Goal: Information Seeking & Learning: Learn about a topic

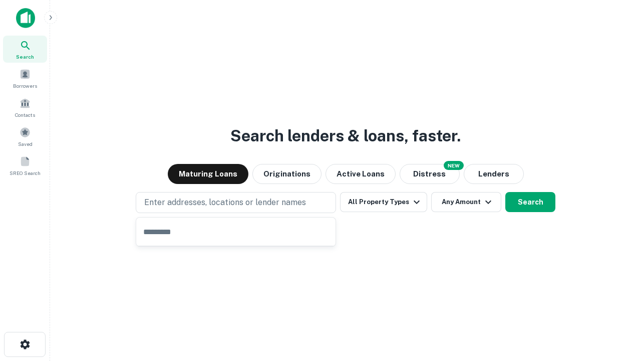
type input "**********"
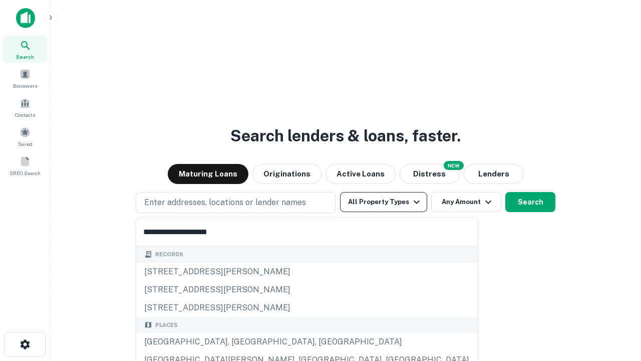
click at [384, 202] on button "All Property Types" at bounding box center [383, 202] width 87 height 20
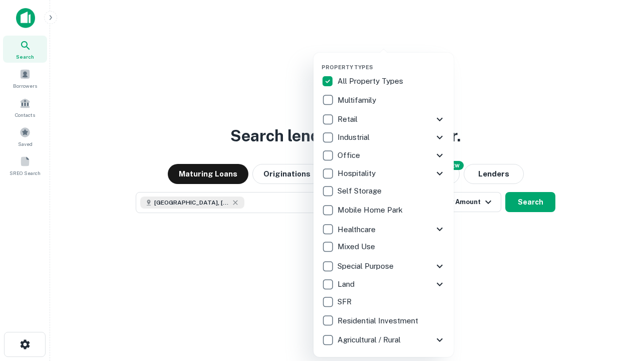
click at [392, 61] on button "button" at bounding box center [392, 61] width 140 height 1
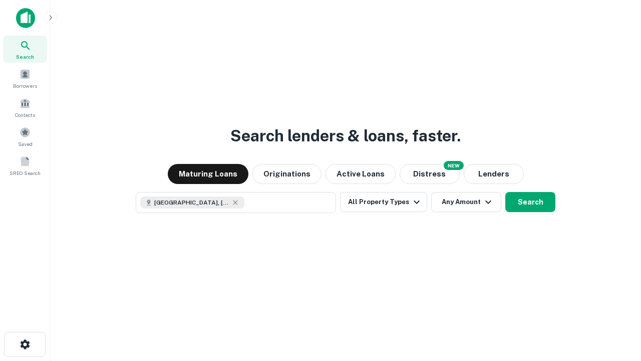
scroll to position [16, 0]
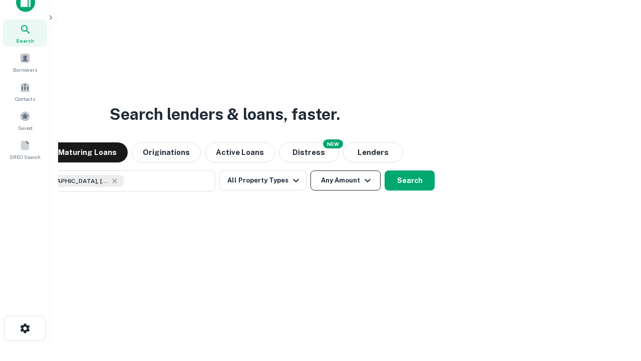
click at [311, 170] on button "Any Amount" at bounding box center [346, 180] width 70 height 20
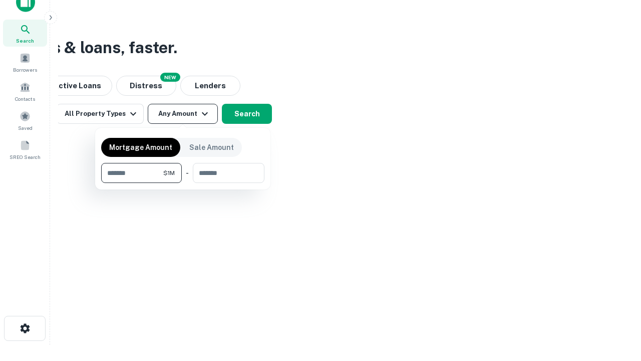
type input "*******"
click at [183, 183] on button "button" at bounding box center [182, 183] width 163 height 1
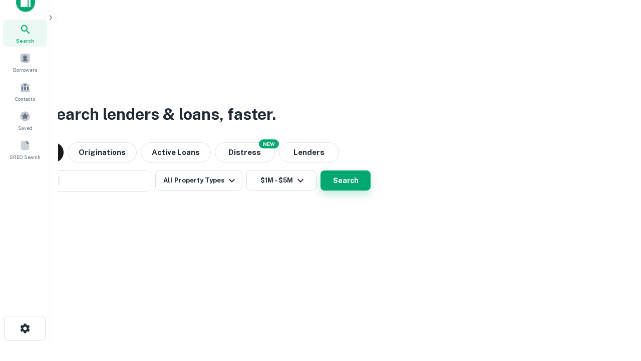
click at [321, 170] on button "Search" at bounding box center [346, 180] width 50 height 20
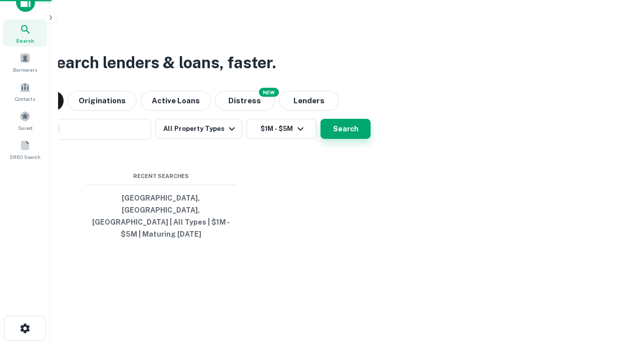
scroll to position [33, 284]
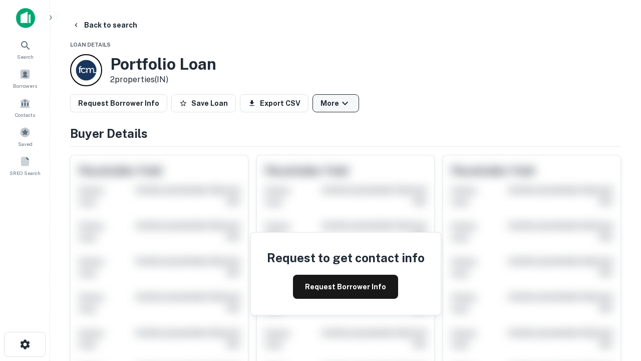
click at [336, 103] on button "More" at bounding box center [336, 103] width 47 height 18
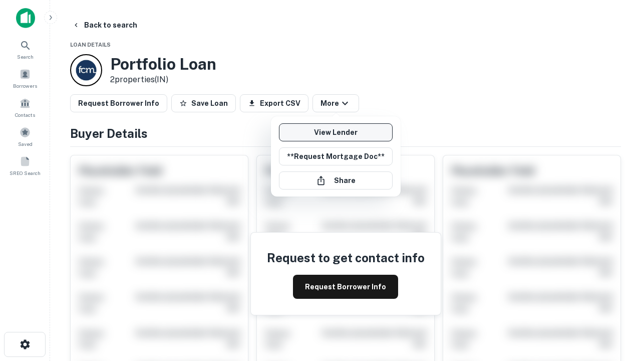
click at [336, 132] on link "View Lender" at bounding box center [336, 132] width 114 height 18
